Goal: Task Accomplishment & Management: Manage account settings

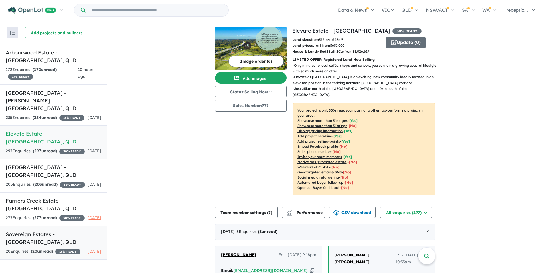
click at [61, 248] on div "20 Enquir ies ( 20 unread) 15 % READY" at bounding box center [43, 251] width 75 height 7
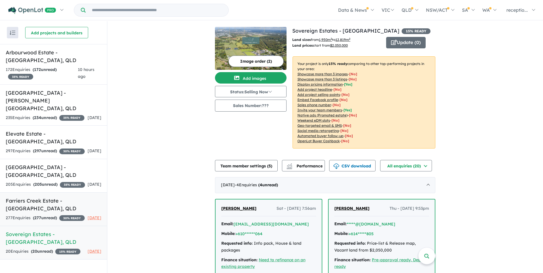
click at [64, 221] on link "Farriers Creek Estate - [GEOGRAPHIC_DATA] , [GEOGRAPHIC_DATA] 277 Enquir ies ( …" at bounding box center [53, 209] width 107 height 34
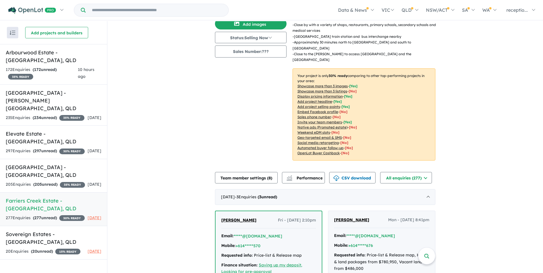
scroll to position [57, 0]
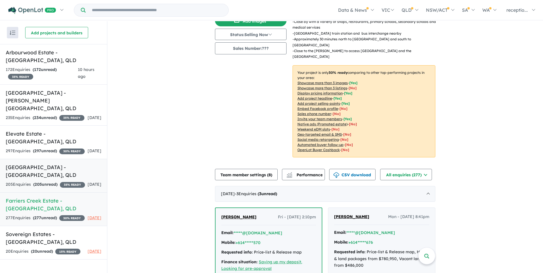
click at [64, 181] on div "205 Enquir ies ( 205 unread) 35 % READY" at bounding box center [45, 184] width 79 height 7
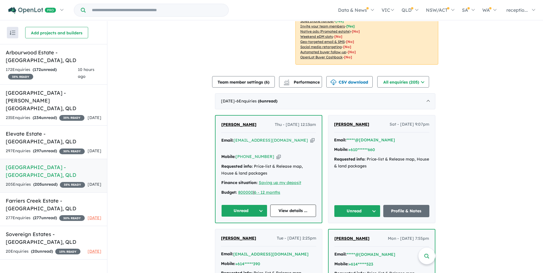
scroll to position [128, 0]
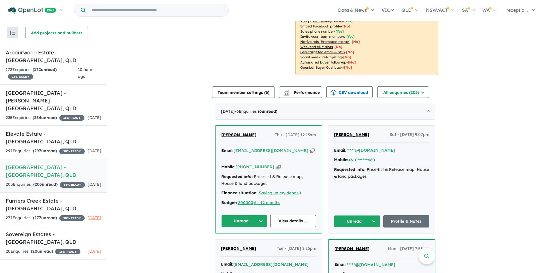
click at [310, 148] on icon "button" at bounding box center [312, 151] width 4 height 6
click at [277, 164] on icon "button" at bounding box center [279, 167] width 4 height 6
click at [58, 148] on div "297 Enquir ies ( 297 unread) 30 % READY" at bounding box center [45, 151] width 79 height 7
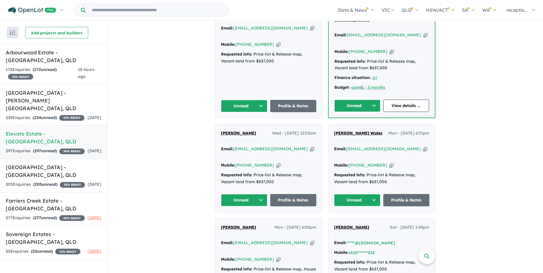
scroll to position [300, 0]
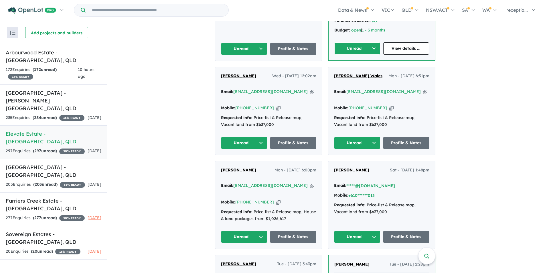
click at [310, 183] on icon "button" at bounding box center [312, 186] width 4 height 6
click at [402, 88] on div "Email: [EMAIL_ADDRESS][DOMAIN_NAME] Copied!" at bounding box center [381, 95] width 95 height 14
click at [423, 89] on icon "button" at bounding box center [425, 92] width 4 height 6
click at [389, 105] on icon "button" at bounding box center [391, 108] width 4 height 6
click at [310, 89] on icon "button" at bounding box center [312, 92] width 4 height 6
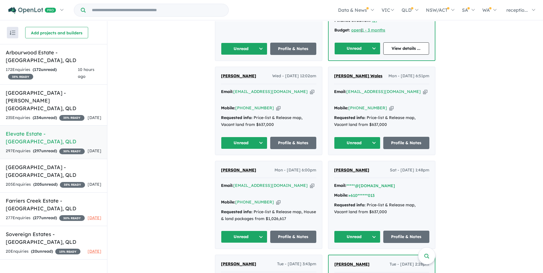
drag, startPoint x: 271, startPoint y: 90, endPoint x: 267, endPoint y: 90, distance: 4.3
click at [276, 105] on icon "button" at bounding box center [278, 108] width 4 height 6
click at [47, 115] on strong "( 234 unread)" at bounding box center [45, 117] width 24 height 5
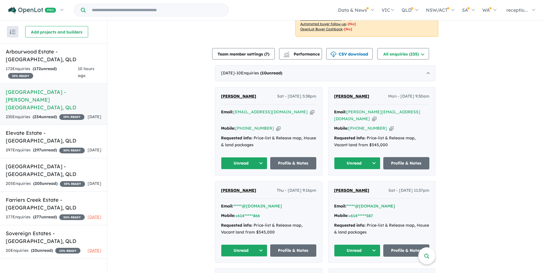
scroll to position [174, 0]
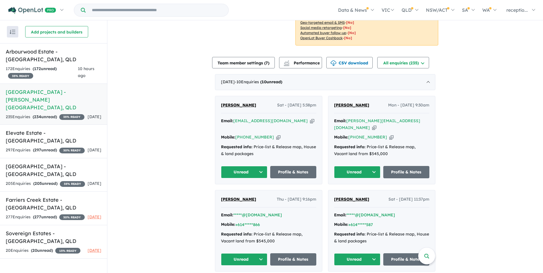
click at [376, 125] on icon "button" at bounding box center [374, 128] width 4 height 6
click at [310, 118] on icon "button" at bounding box center [312, 121] width 4 height 6
drag, startPoint x: 253, startPoint y: 95, endPoint x: 215, endPoint y: 94, distance: 37.5
click at [215, 96] on div "[PERSON_NAME] Sat - [DATE] 5:38pm Email: [EMAIL_ADDRESS][DOMAIN_NAME] Copied! M…" at bounding box center [268, 140] width 107 height 88
copy span "[PERSON_NAME]"
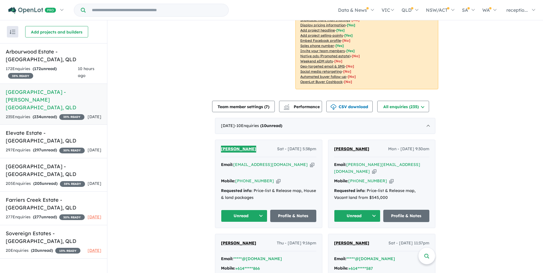
scroll to position [88, 0]
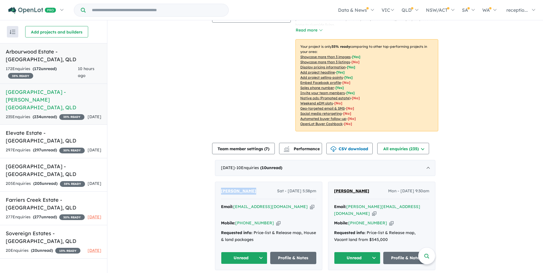
click at [87, 66] on div "10 hours ago" at bounding box center [89, 73] width 23 height 14
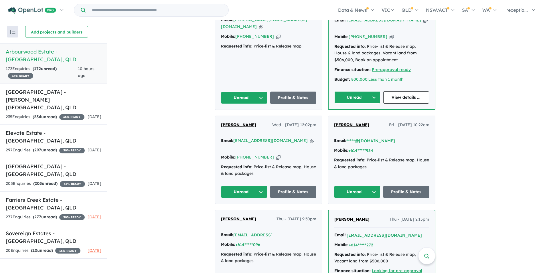
scroll to position [242, 0]
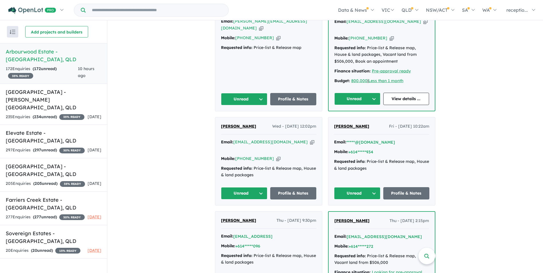
click at [310, 143] on icon "button" at bounding box center [312, 142] width 4 height 6
click at [276, 156] on icon "button" at bounding box center [278, 159] width 4 height 6
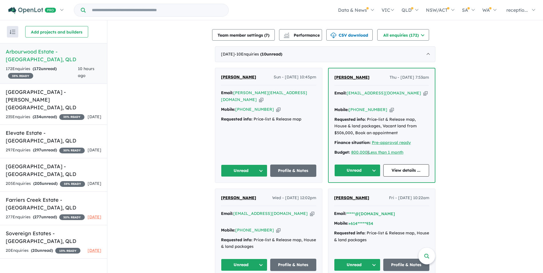
scroll to position [157, 0]
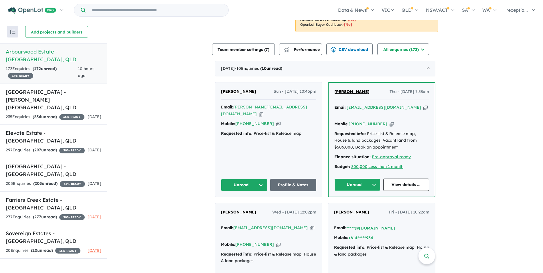
click at [423, 108] on icon "button" at bounding box center [425, 107] width 4 height 6
click at [390, 125] on icon "button" at bounding box center [392, 124] width 4 height 6
click at [263, 111] on icon "button" at bounding box center [261, 114] width 4 height 6
click at [276, 122] on icon "button" at bounding box center [278, 124] width 4 height 6
